Goal: Navigation & Orientation: Understand site structure

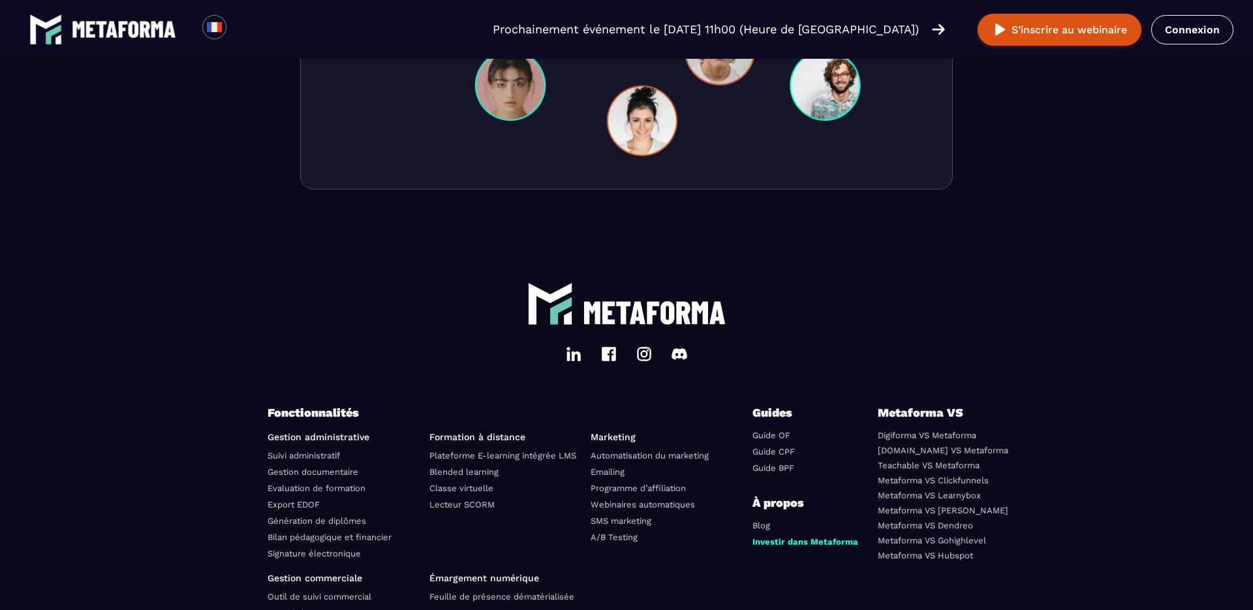
scroll to position [4520, 0]
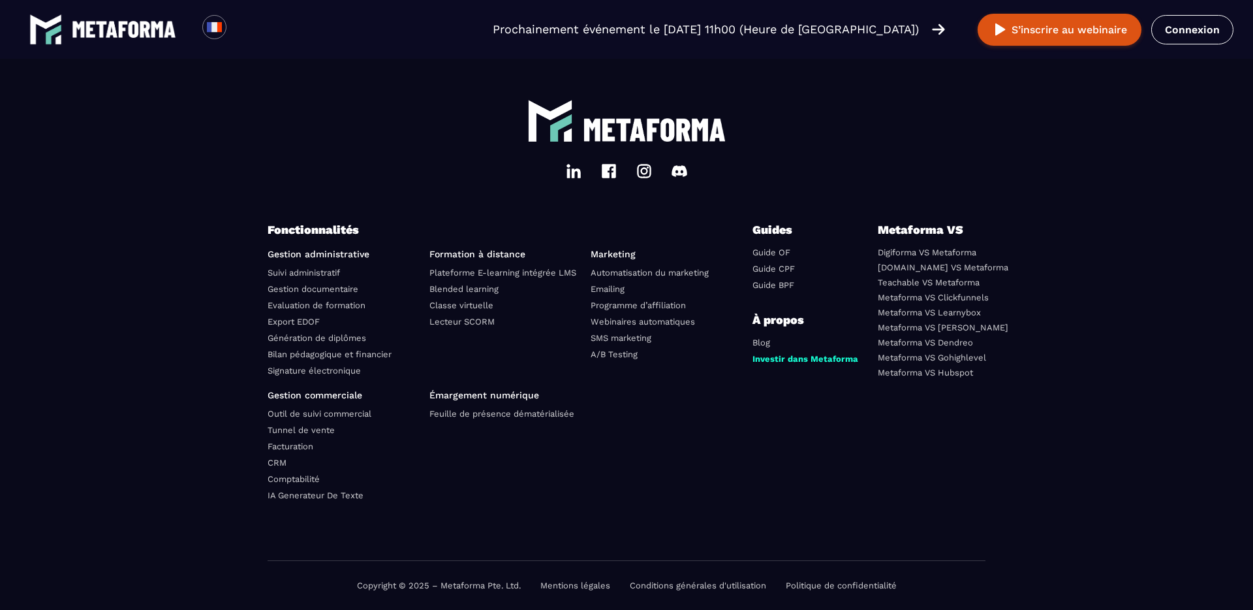
click at [336, 276] on link "Suivi administratif" at bounding box center [304, 273] width 72 height 10
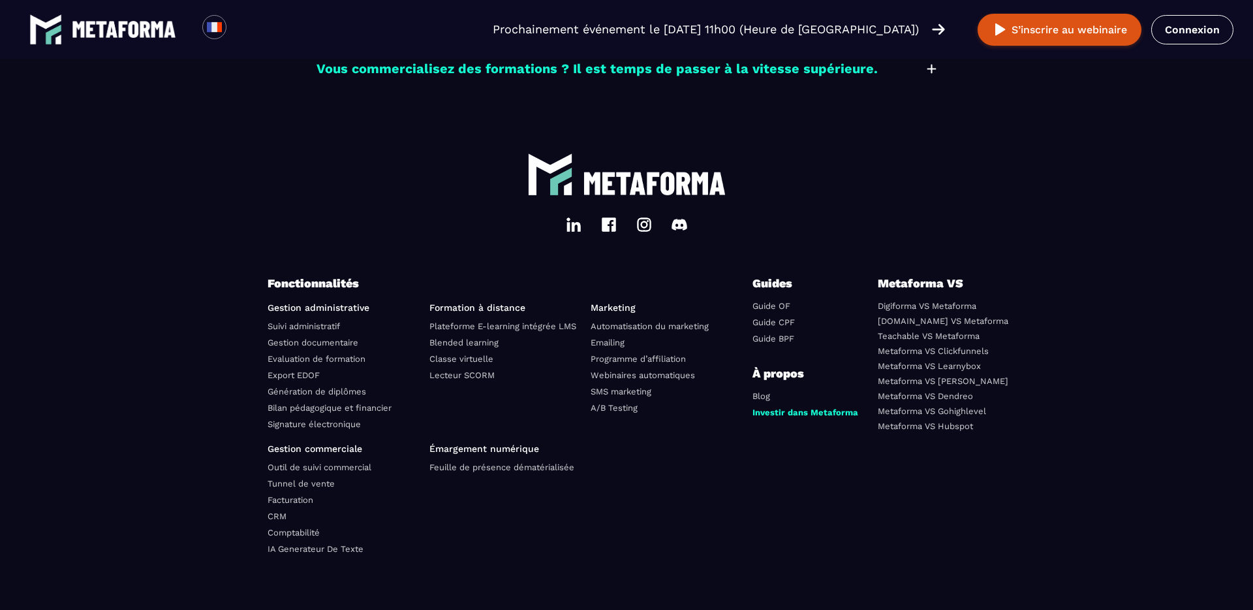
scroll to position [3866, 0]
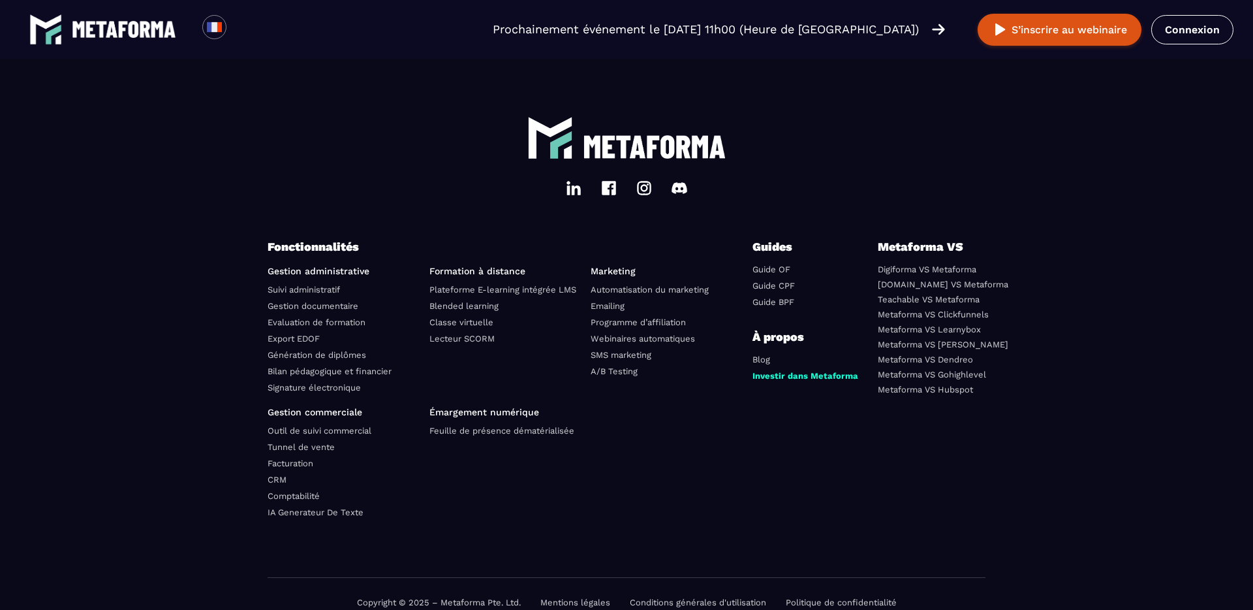
click at [309, 317] on link "Evaluation de formation" at bounding box center [317, 322] width 98 height 10
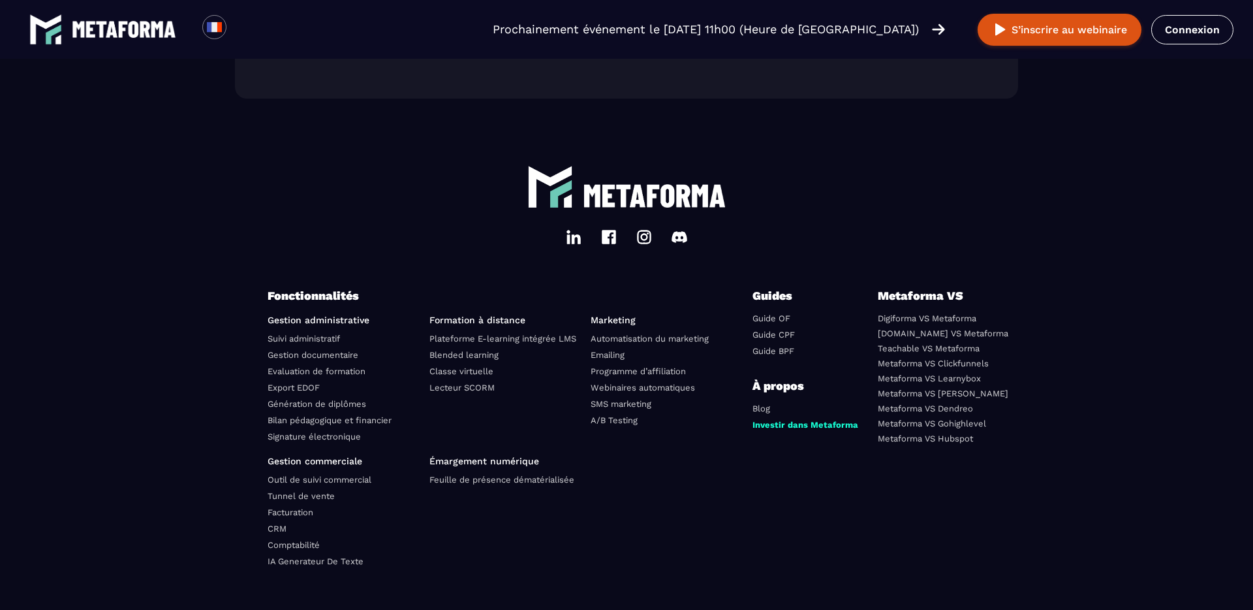
scroll to position [3869, 0]
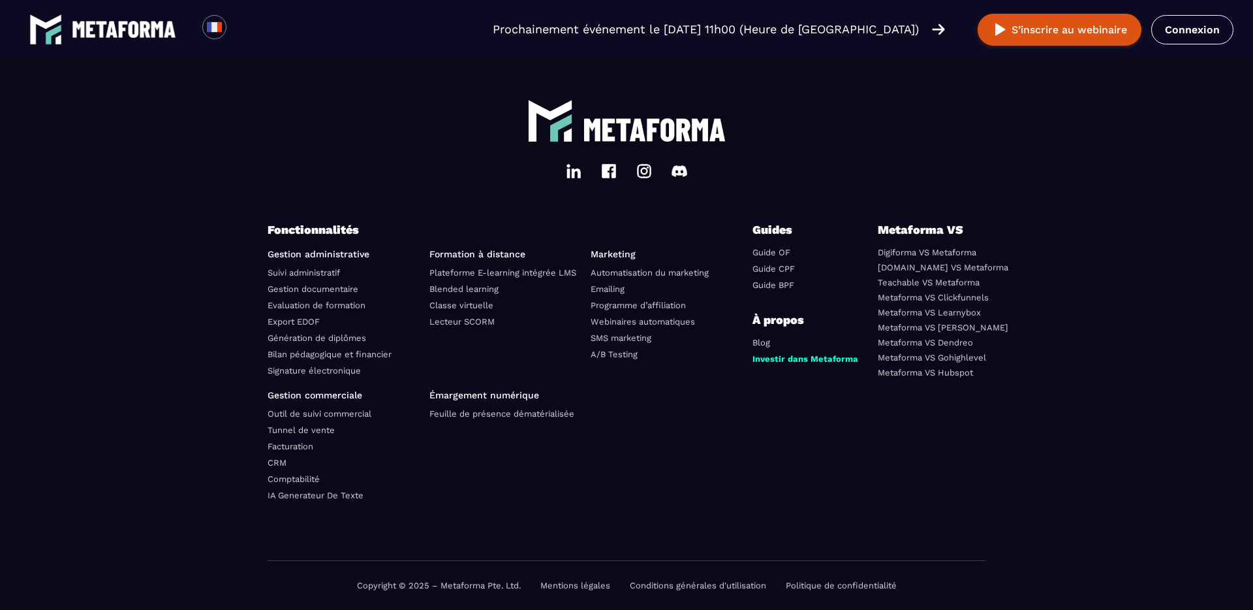
click at [304, 338] on link "Génération de diplômes" at bounding box center [317, 338] width 99 height 10
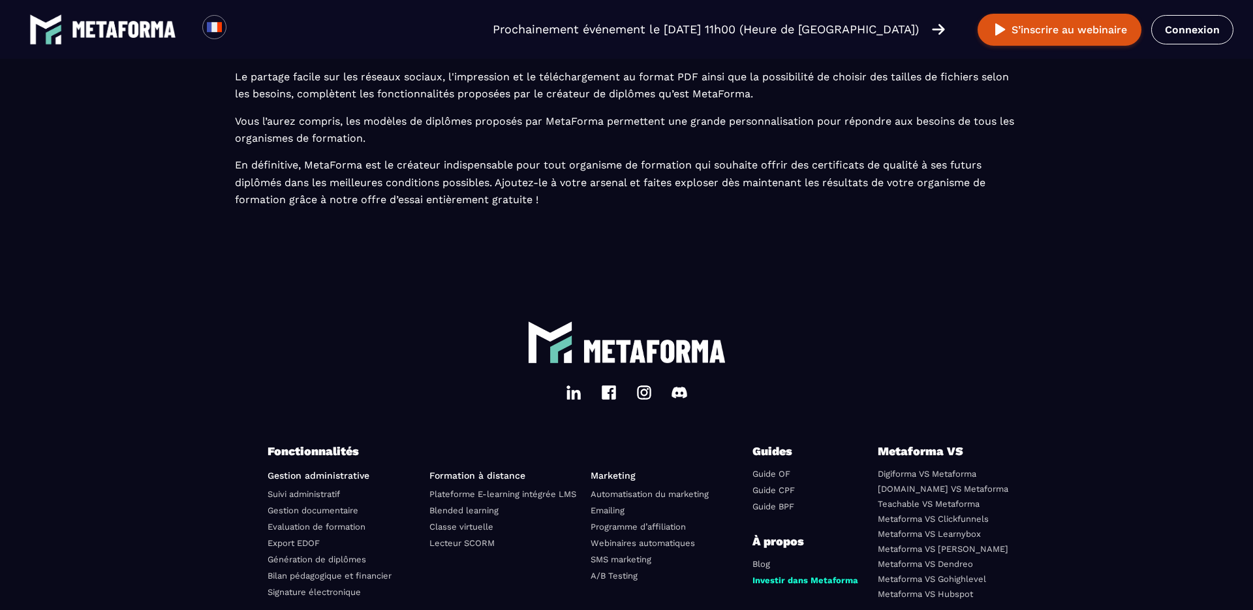
scroll to position [3578, 0]
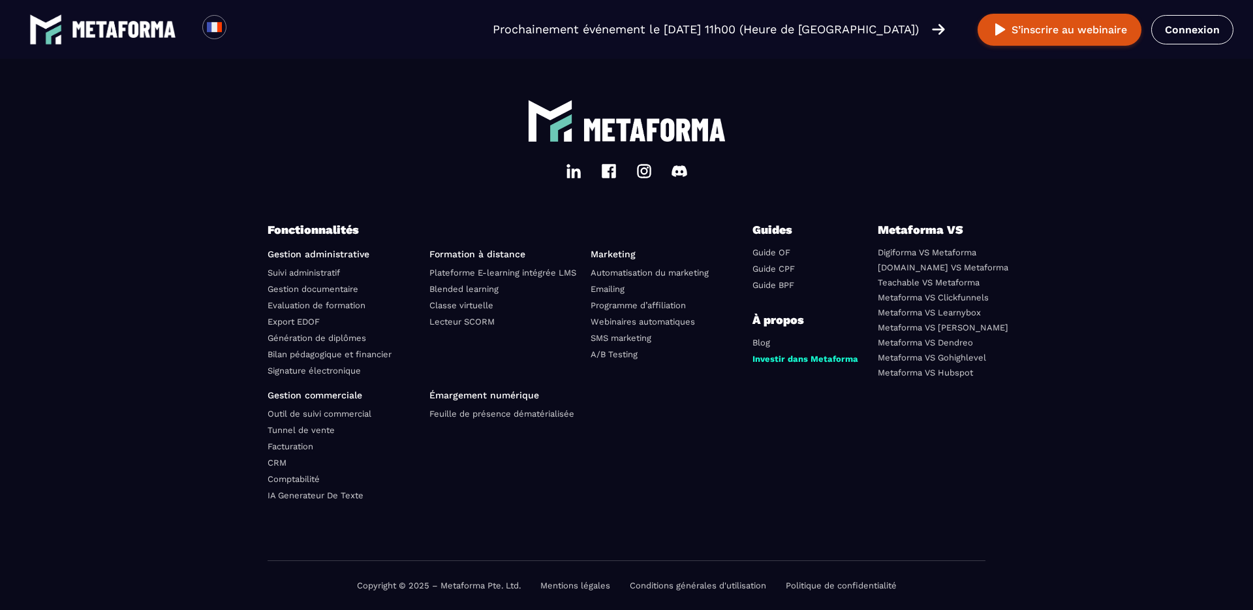
click at [293, 369] on link "Signature électronique" at bounding box center [314, 371] width 93 height 10
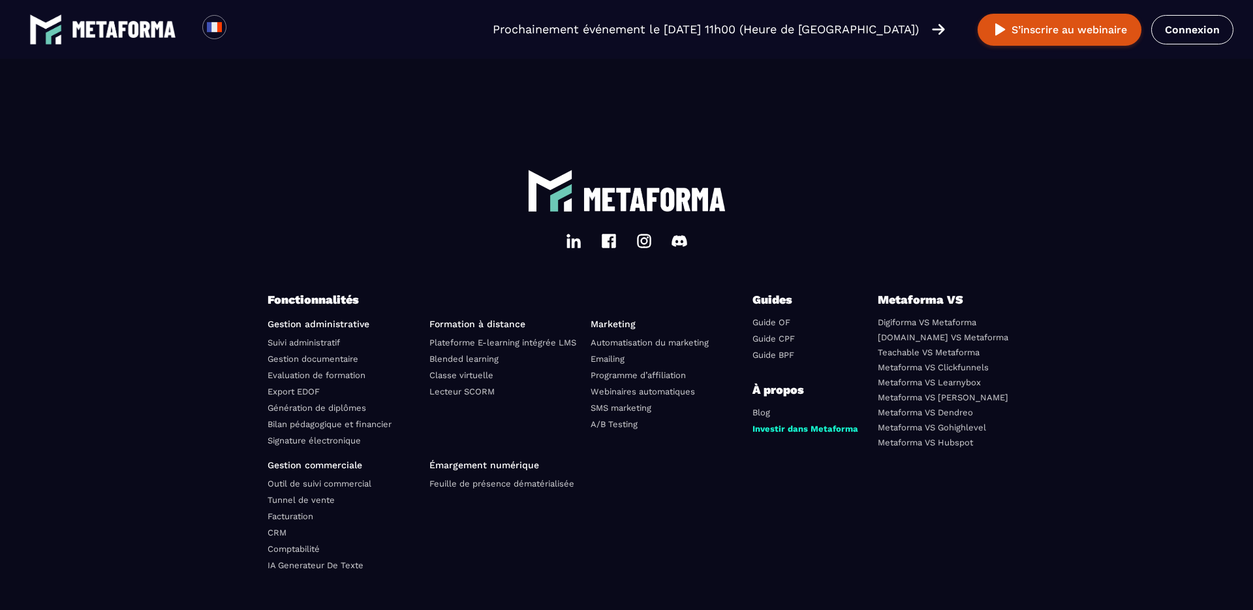
scroll to position [3803, 0]
